Goal: Information Seeking & Learning: Check status

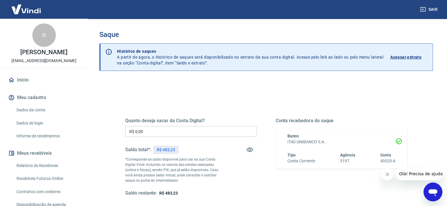
click at [403, 55] on p "Acessar extrato" at bounding box center [405, 57] width 31 height 6
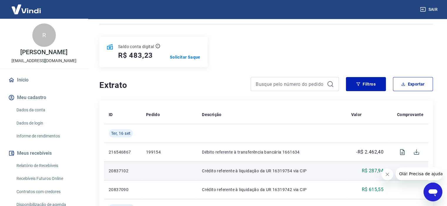
scroll to position [117, 0]
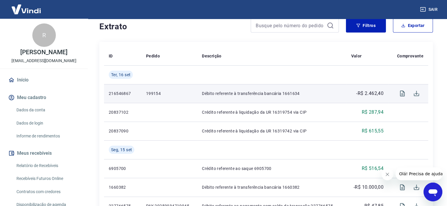
click at [289, 93] on p "Débito referente à transferência bancária 1661634" at bounding box center [271, 94] width 139 height 6
click at [400, 95] on icon "Visualizar" at bounding box center [401, 93] width 7 height 7
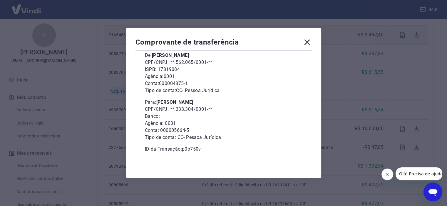
scroll to position [52, 0]
click at [306, 42] on icon at bounding box center [306, 42] width 9 height 9
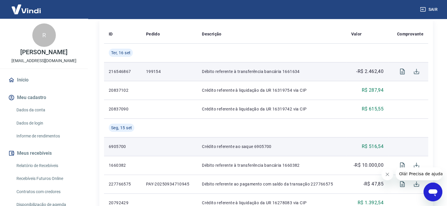
scroll to position [88, 0]
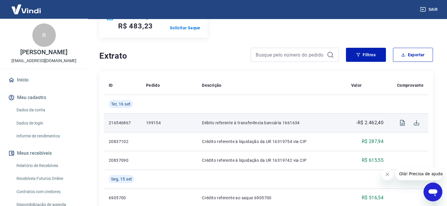
click at [155, 124] on p "199154" at bounding box center [169, 123] width 46 height 6
click at [157, 123] on p "199154" at bounding box center [169, 123] width 46 height 6
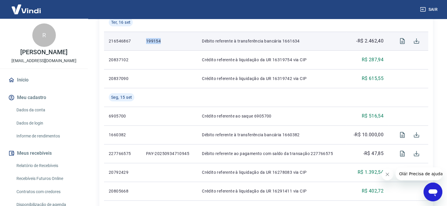
scroll to position [206, 0]
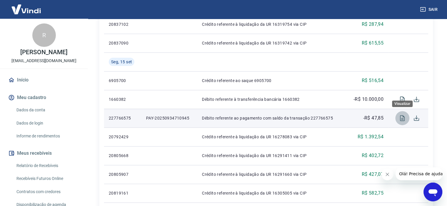
click at [403, 118] on icon "Visualizar" at bounding box center [402, 118] width 5 height 6
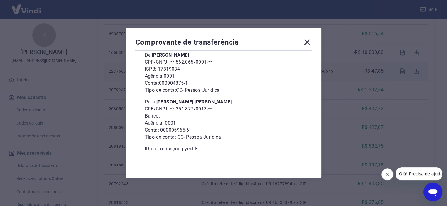
scroll to position [264, 0]
click at [311, 41] on icon at bounding box center [306, 42] width 9 height 9
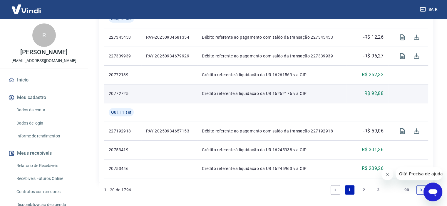
scroll to position [483, 0]
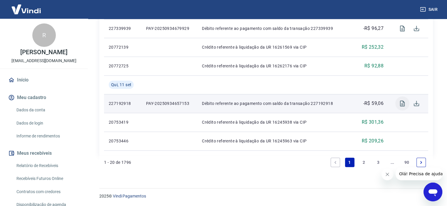
click at [403, 104] on icon "Visualizar" at bounding box center [401, 103] width 7 height 7
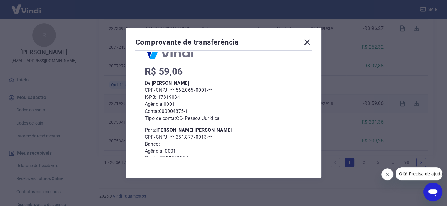
scroll to position [52, 0]
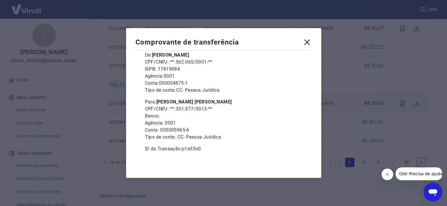
click at [311, 41] on icon at bounding box center [306, 42] width 9 height 9
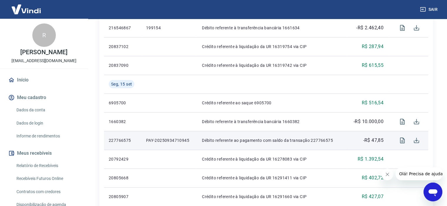
scroll to position [102, 0]
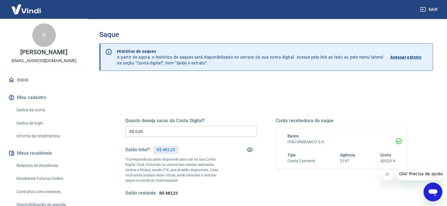
click at [400, 57] on p "Acessar extrato" at bounding box center [405, 57] width 31 height 6
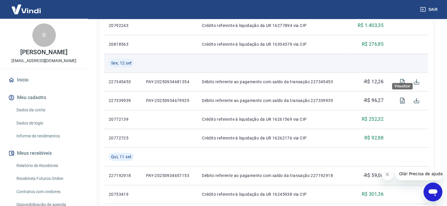
scroll to position [483, 0]
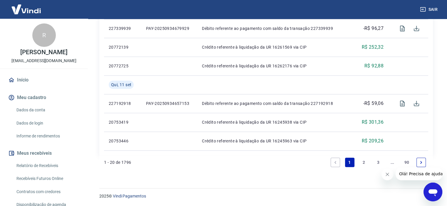
click at [364, 165] on link "2" at bounding box center [363, 162] width 9 height 9
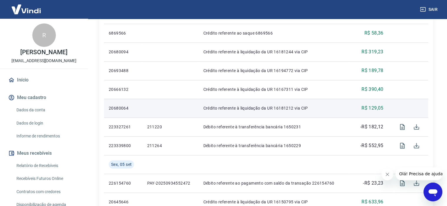
scroll to position [411, 0]
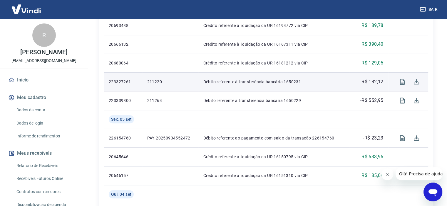
click at [155, 82] on p "211220" at bounding box center [170, 82] width 47 height 6
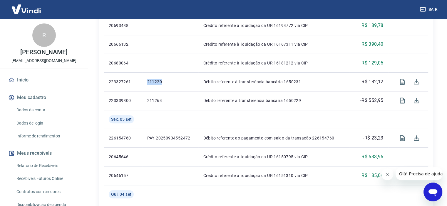
copy p "211220"
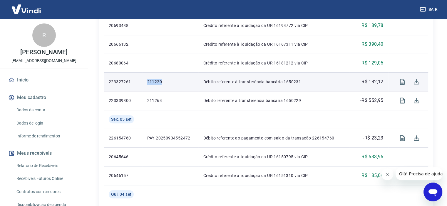
click at [157, 83] on p "211220" at bounding box center [170, 82] width 47 height 6
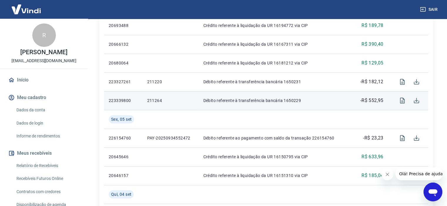
click at [155, 100] on p "211264" at bounding box center [170, 101] width 47 height 6
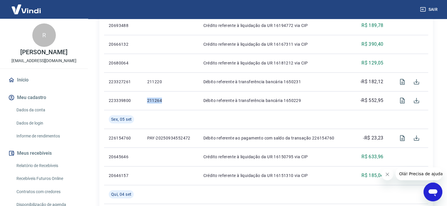
copy p "211264"
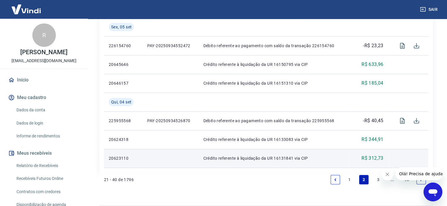
scroll to position [491, 0]
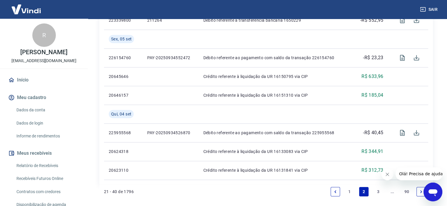
click at [377, 195] on link "3" at bounding box center [377, 191] width 9 height 9
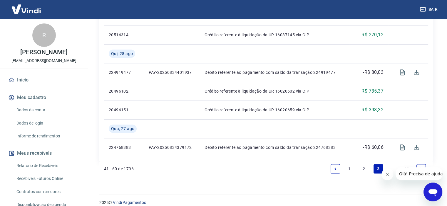
scroll to position [521, 0]
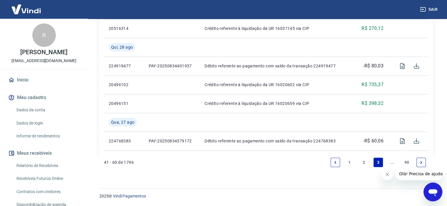
click at [417, 162] on link "Next page" at bounding box center [420, 162] width 9 height 9
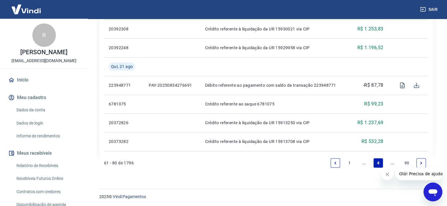
scroll to position [502, 0]
click at [417, 161] on link "Next page" at bounding box center [420, 162] width 9 height 9
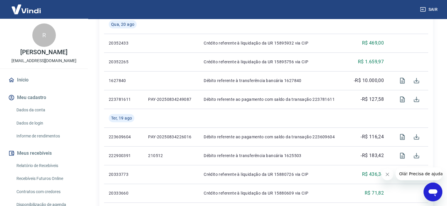
scroll to position [235, 0]
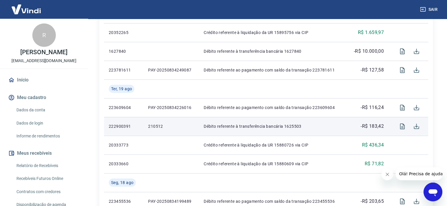
click at [156, 126] on p "210512" at bounding box center [171, 127] width 46 height 6
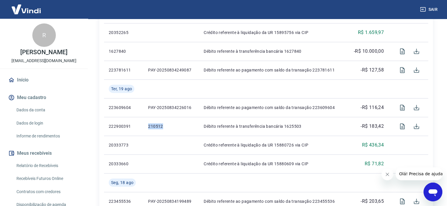
copy p "210512"
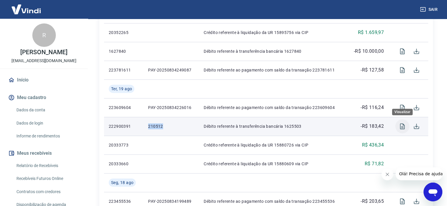
click at [402, 130] on icon "Visualizar" at bounding box center [401, 126] width 7 height 7
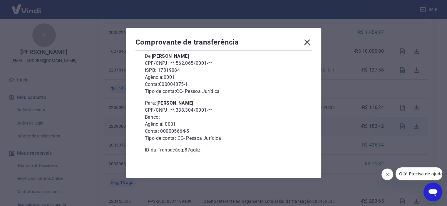
scroll to position [52, 0]
click at [308, 39] on icon at bounding box center [306, 42] width 9 height 9
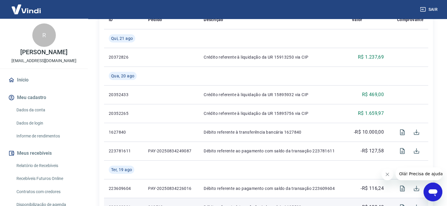
scroll to position [208, 0]
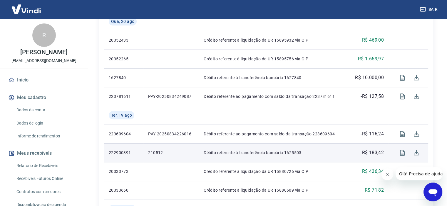
click at [152, 154] on p "210512" at bounding box center [171, 153] width 46 height 6
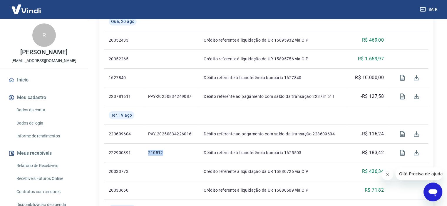
copy p "210512"
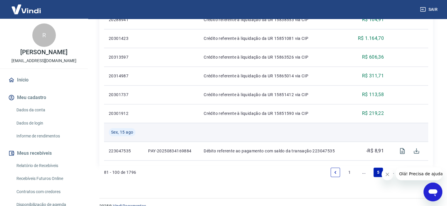
scroll to position [502, 0]
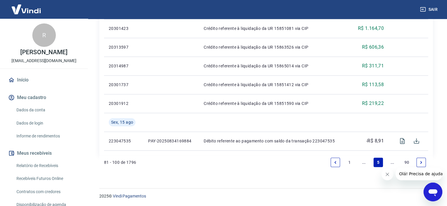
click at [419, 162] on icon "Next page" at bounding box center [421, 163] width 4 height 4
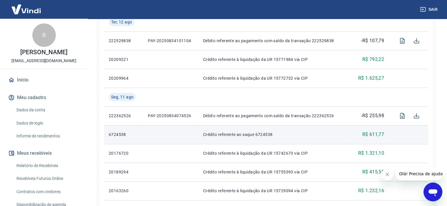
scroll to position [502, 0]
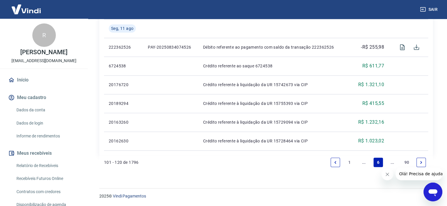
click at [418, 163] on link "Next page" at bounding box center [420, 162] width 9 height 9
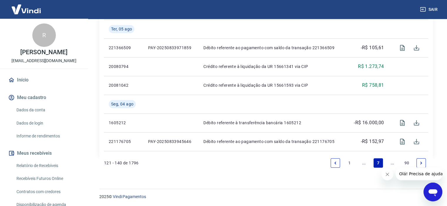
scroll to position [521, 0]
click at [421, 163] on icon "Next page" at bounding box center [421, 163] width 4 height 4
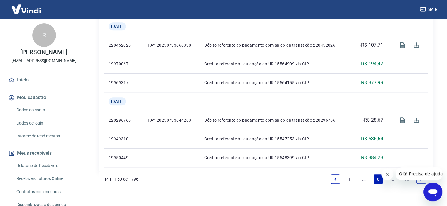
scroll to position [502, 0]
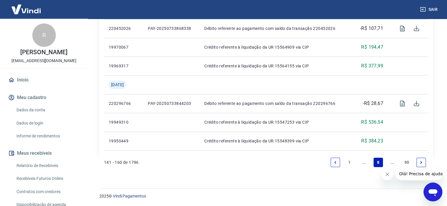
click at [332, 162] on link "Previous page" at bounding box center [334, 162] width 9 height 9
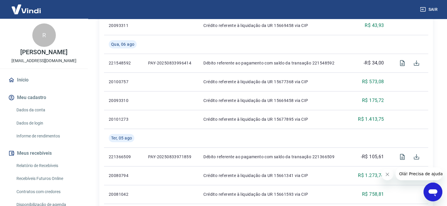
scroll to position [521, 0]
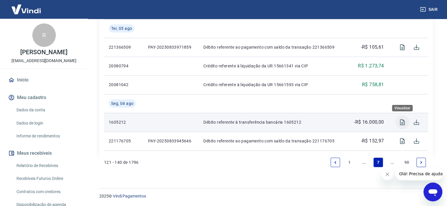
click at [400, 122] on icon "Visualizar" at bounding box center [401, 122] width 7 height 7
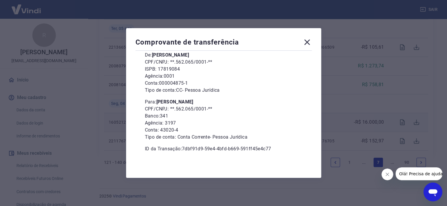
scroll to position [0, 0]
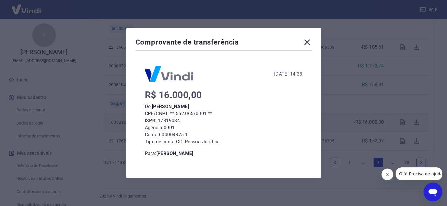
click at [310, 39] on icon at bounding box center [306, 42] width 9 height 9
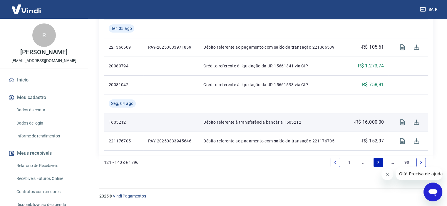
click at [419, 163] on icon "Next page" at bounding box center [421, 163] width 4 height 4
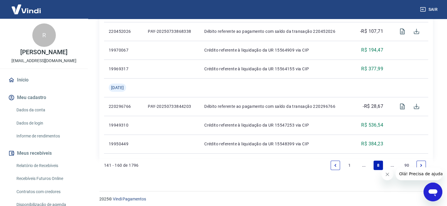
scroll to position [502, 0]
